Goal: Task Accomplishment & Management: Manage account settings

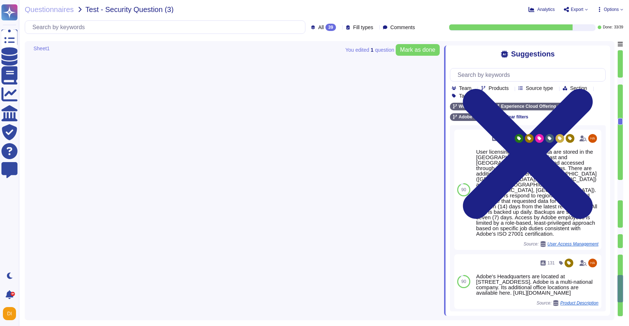
type textarea "Storage location is dependent upon implementation and is typically within the c…"
type textarea "Security patches must be applied according to the timelines and severity level …"
type textarea "Workfront serves as a data repository and has no control over data sent via fil…"
type textarea "User Credentials, Token- or Certificate-based authentication, various SSO (Sing…"
type textarea "Lorem ips dolorsitametco ad ELIT, sed Doeiusm Temp inc utlabo etdo ma aliquaen …"
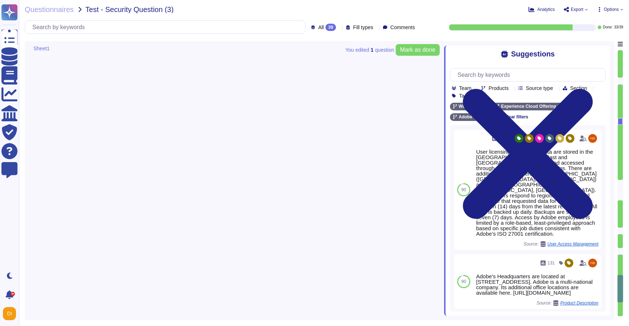
type textarea "As a general rule, our infrastructure has automatic/dynamic elasticity of more …"
type textarea "Adobe conducts a penetration test annually and before every major release. For …"
type textarea "This is handled by the Risk Advisory and Assurance Services (RaaS) team in conj…"
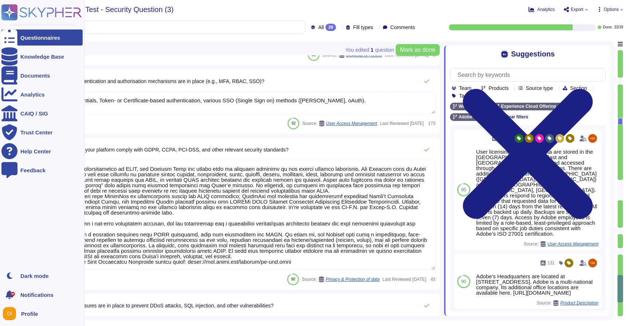
click at [26, 37] on div "Questionnaires" at bounding box center [40, 37] width 40 height 5
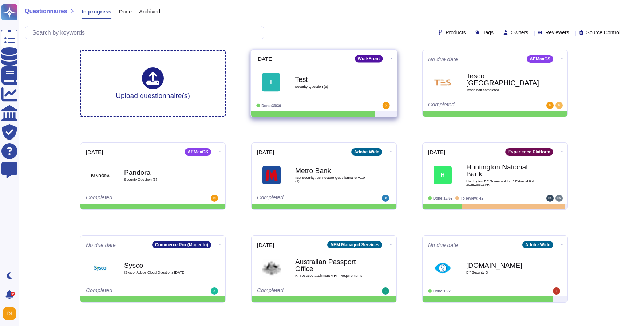
click at [391, 59] on icon at bounding box center [391, 58] width 1 height 2
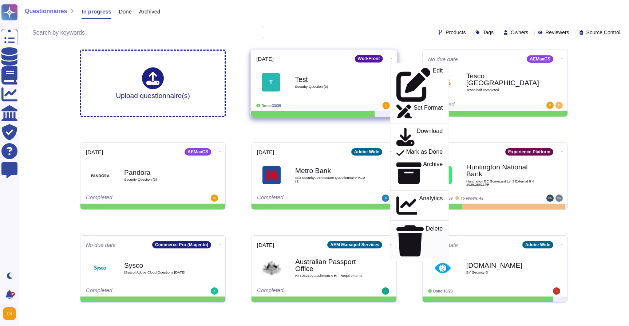
click at [403, 223] on link "Delete" at bounding box center [419, 240] width 58 height 34
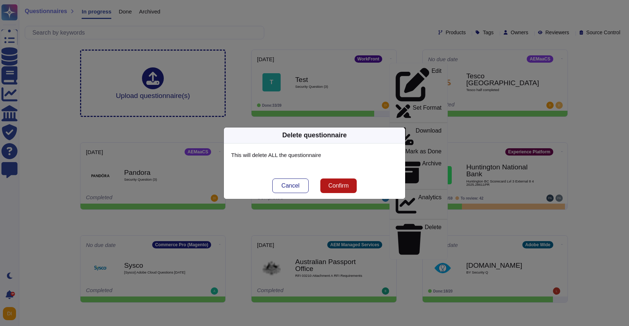
click at [335, 187] on span "Confirm" at bounding box center [338, 186] width 20 height 6
